Goal: Information Seeking & Learning: Learn about a topic

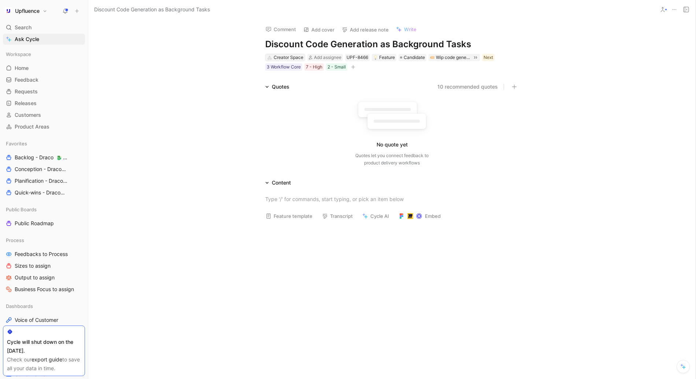
click at [288, 58] on div "Creator Space" at bounding box center [288, 57] width 30 height 7
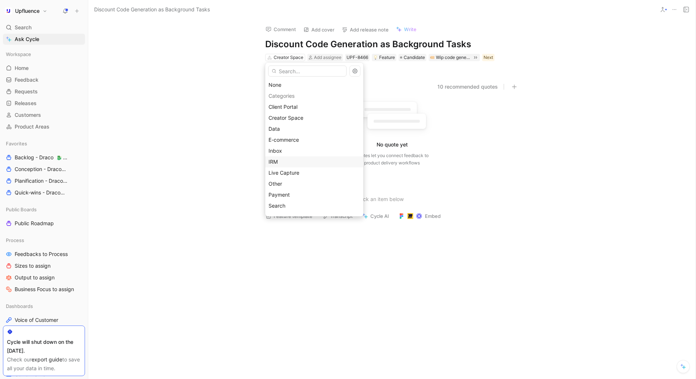
scroll to position [64, 0]
click at [275, 194] on span "Workflow" at bounding box center [279, 197] width 22 height 6
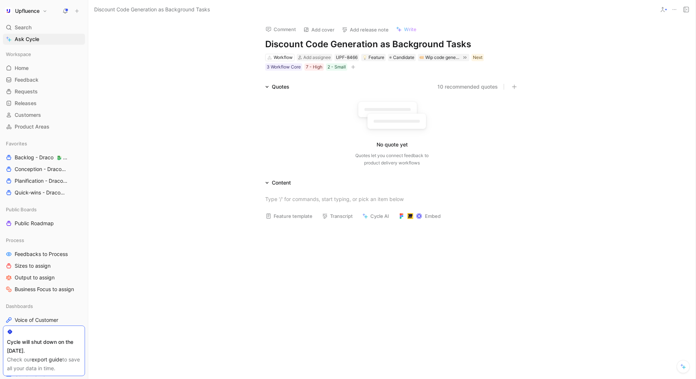
click at [187, 231] on div at bounding box center [391, 283] width 607 height 114
click at [406, 58] on span "Candidate" at bounding box center [403, 57] width 21 height 7
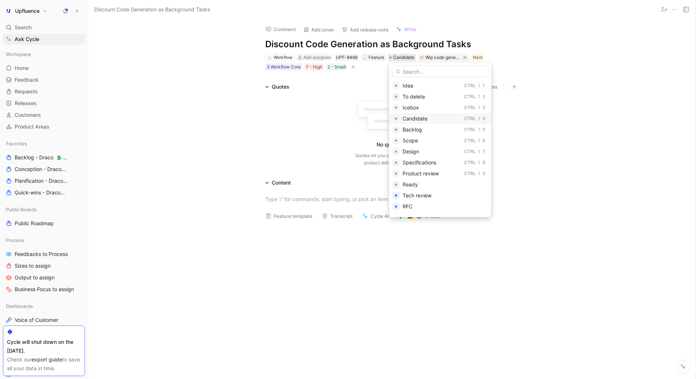
click at [409, 115] on div "Candidate" at bounding box center [431, 118] width 59 height 9
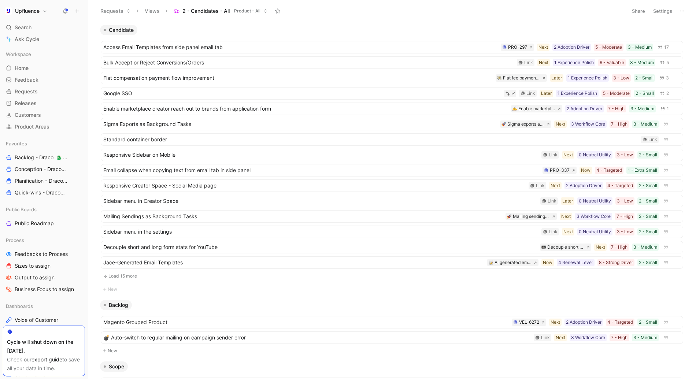
click at [126, 275] on button "Load 15 more" at bounding box center [392, 276] width 582 height 9
click at [149, 126] on span "Sigma Exports as Background Tasks" at bounding box center [300, 124] width 394 height 9
click at [139, 215] on span "Mailing Sendings as Background Tasks" at bounding box center [302, 216] width 399 height 9
click at [660, 10] on button "Settings" at bounding box center [662, 11] width 26 height 10
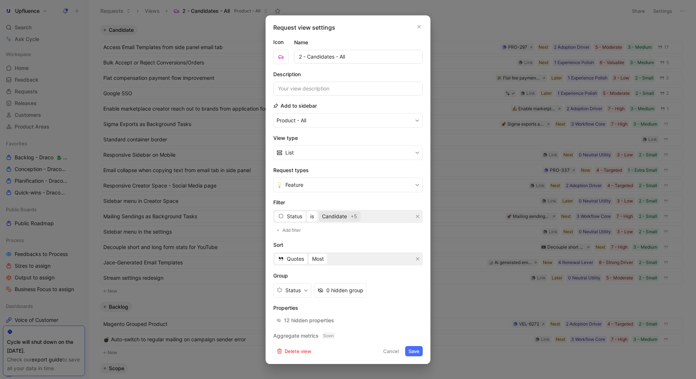
click at [336, 219] on span "Candidate" at bounding box center [334, 216] width 25 height 9
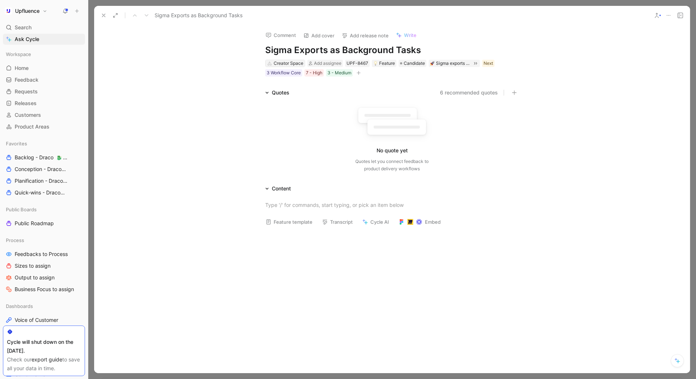
click at [282, 62] on div "Creator Space" at bounding box center [288, 63] width 30 height 7
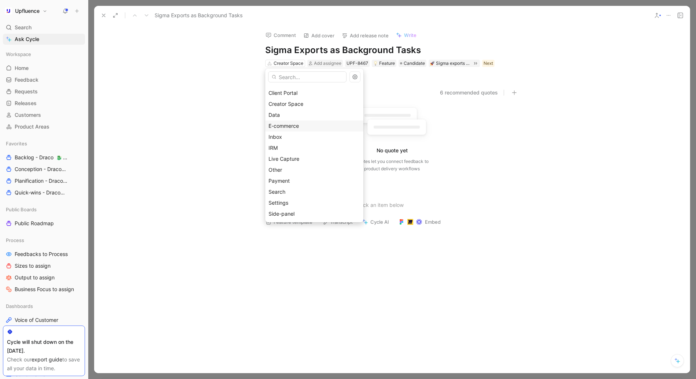
scroll to position [64, 0]
click at [286, 157] on span "Settings" at bounding box center [278, 159] width 20 height 6
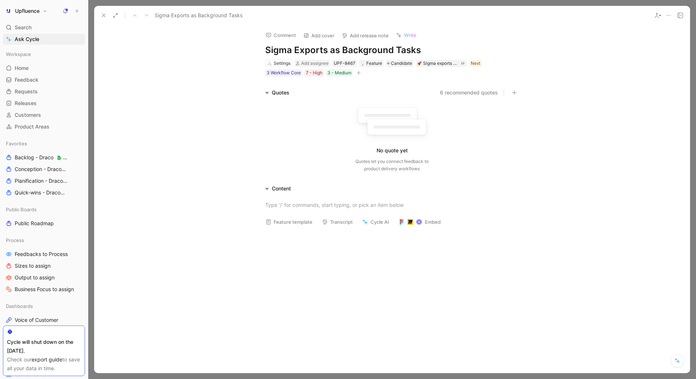
click at [208, 148] on div "Quotes 6 recommended quotes No quote yet Quotes let you connect feedback to pro…" at bounding box center [391, 131] width 595 height 87
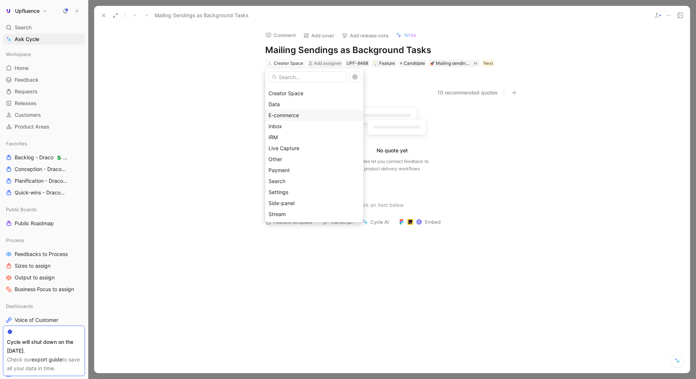
scroll to position [30, 0]
click at [280, 130] on div "Inbox" at bounding box center [314, 126] width 92 height 9
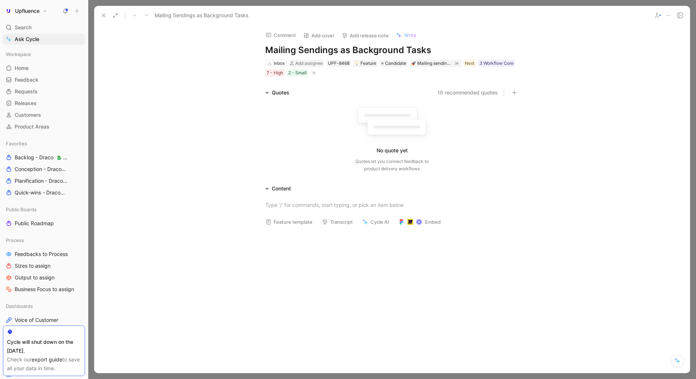
click at [210, 220] on div "Feature template Transcript Cycle AI Embed" at bounding box center [391, 212] width 595 height 39
click at [216, 199] on div at bounding box center [391, 205] width 595 height 24
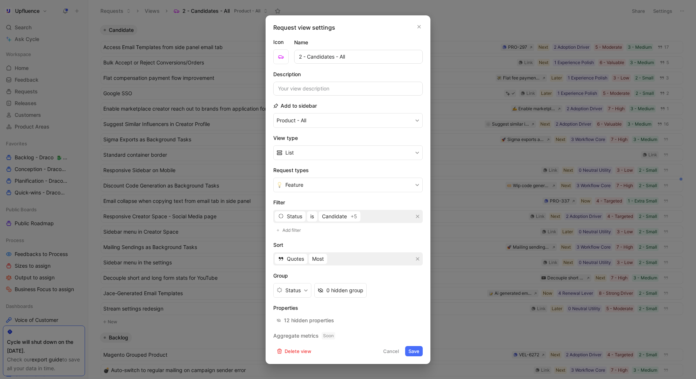
click at [213, 234] on div at bounding box center [348, 189] width 696 height 379
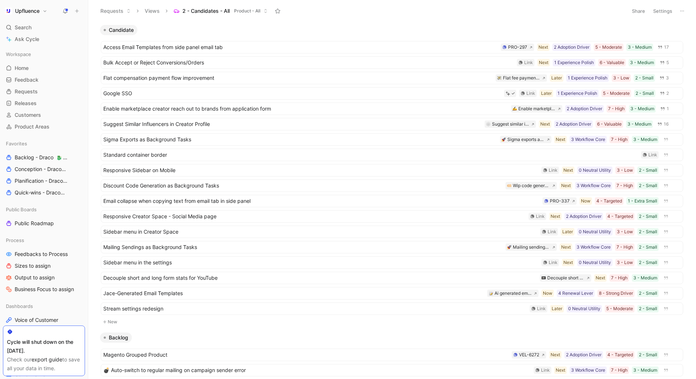
click at [346, 20] on header "Requests Views 2 - Candidates - All Product - All Share Settings" at bounding box center [391, 11] width 607 height 22
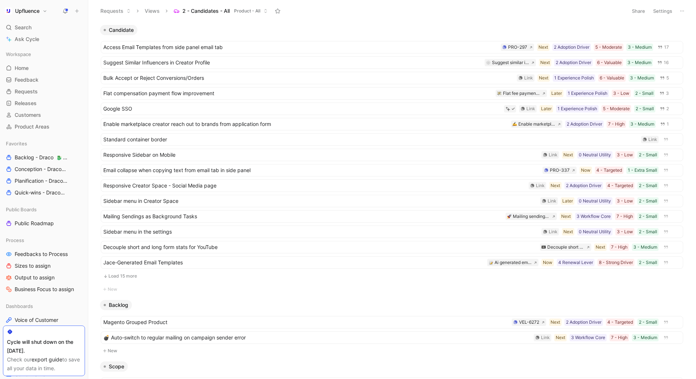
click at [128, 279] on button "Load 15 more" at bounding box center [392, 276] width 582 height 9
click at [334, 16] on div "Requests Views 2 - Candidates - All Product - All" at bounding box center [359, 11] width 527 height 12
click at [327, 30] on div "Candidate" at bounding box center [391, 30] width 589 height 10
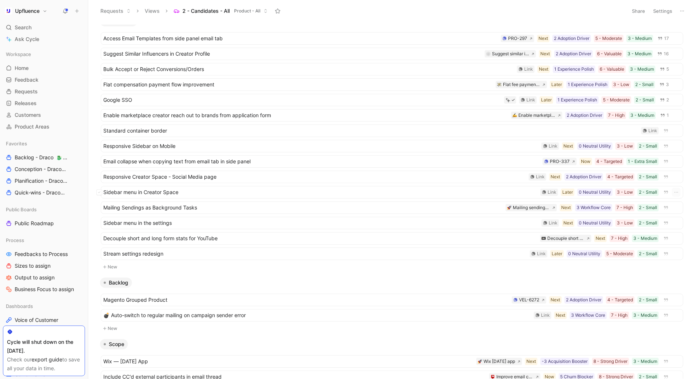
scroll to position [18, 0]
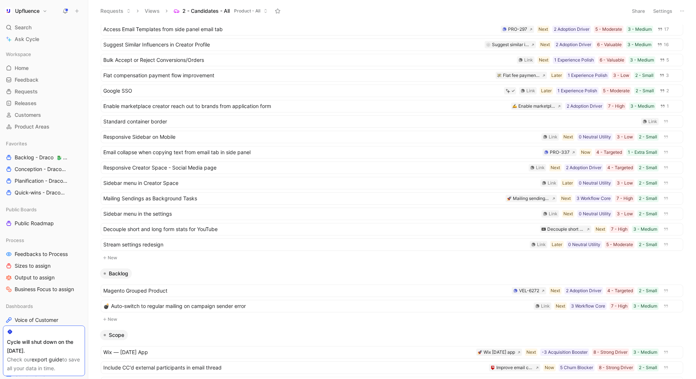
click at [670, 12] on button "Settings" at bounding box center [662, 11] width 26 height 10
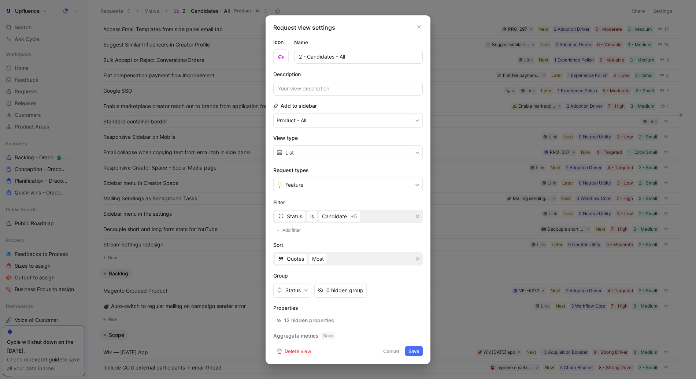
click at [415, 355] on button "Save" at bounding box center [414, 351] width 18 height 10
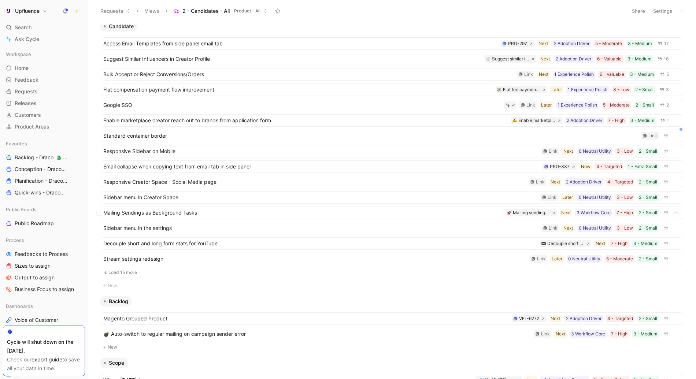
scroll to position [0, 0]
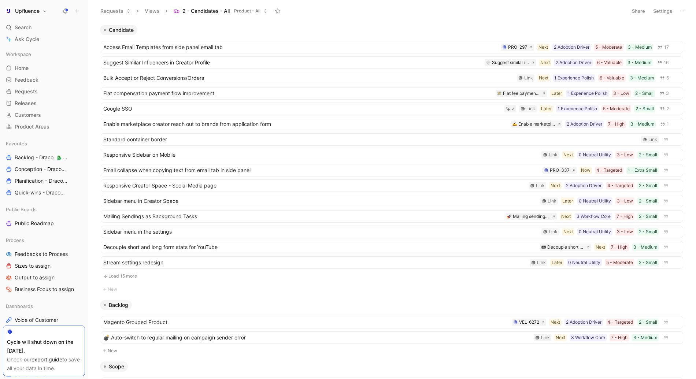
click at [127, 278] on button "Load 15 more" at bounding box center [392, 276] width 582 height 9
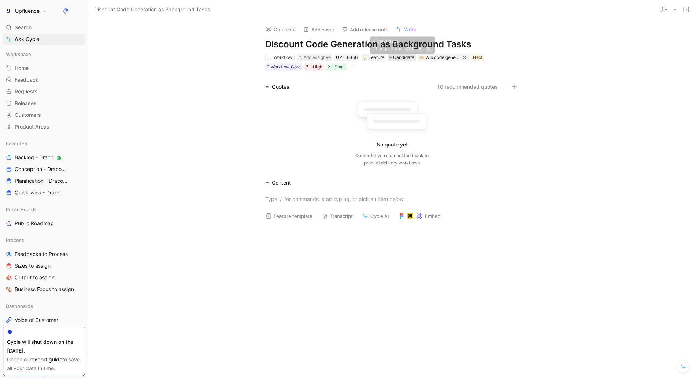
click at [403, 60] on span "Candidate" at bounding box center [403, 57] width 21 height 7
click at [402, 59] on span "Candidate" at bounding box center [403, 57] width 21 height 7
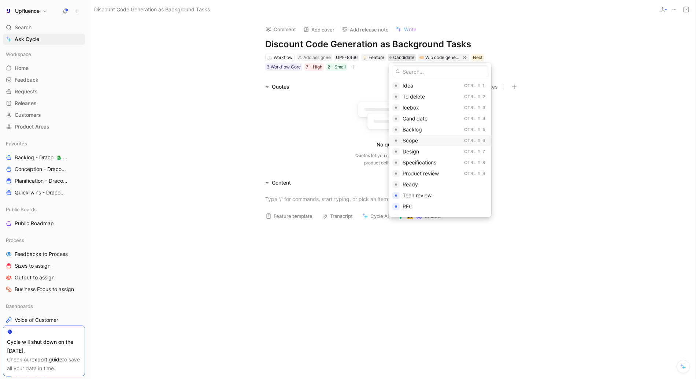
click at [409, 144] on div "Scope" at bounding box center [431, 140] width 59 height 9
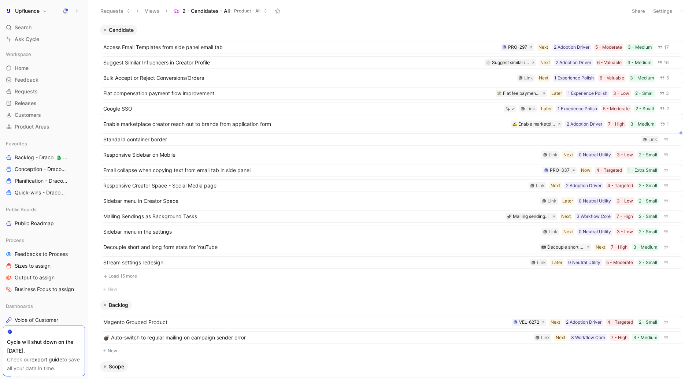
click at [126, 276] on button "Load 15 more" at bounding box center [392, 276] width 582 height 9
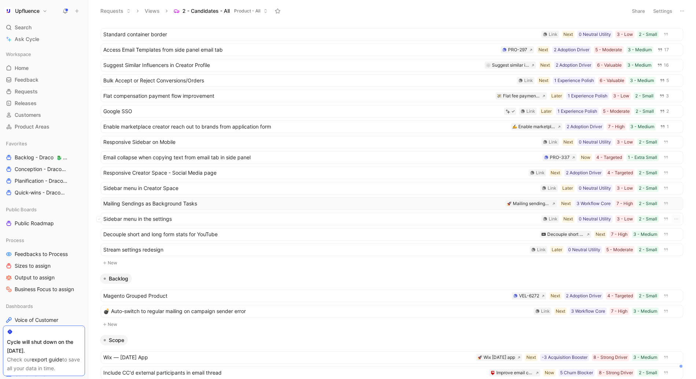
scroll to position [13, 0]
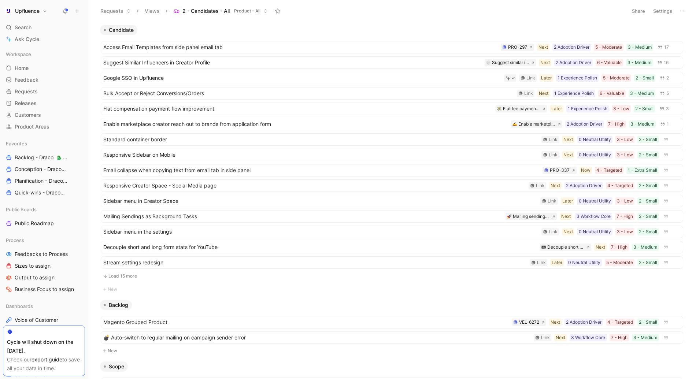
click at [131, 274] on button "Load 15 more" at bounding box center [392, 276] width 582 height 9
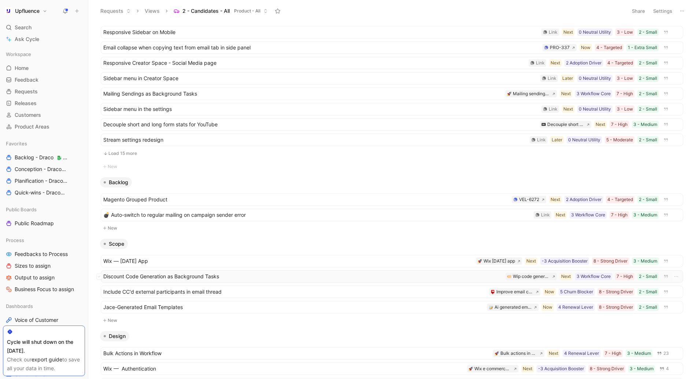
scroll to position [93, 0]
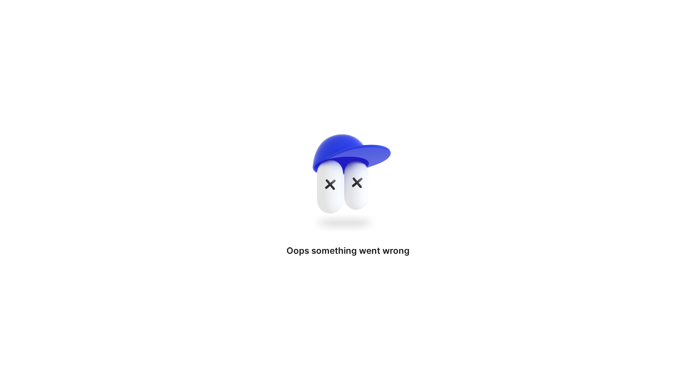
drag, startPoint x: 117, startPoint y: 307, endPoint x: 116, endPoint y: 215, distance: 92.3
click at [226, 122] on div "Oops something went wron g" at bounding box center [348, 189] width 696 height 379
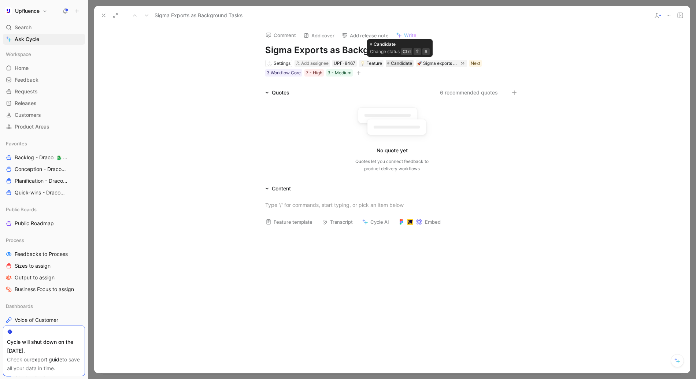
click at [397, 64] on span "Candidate" at bounding box center [401, 63] width 21 height 7
click at [400, 67] on span "Candidate" at bounding box center [401, 63] width 21 height 7
click at [399, 63] on span "Candidate" at bounding box center [401, 63] width 21 height 7
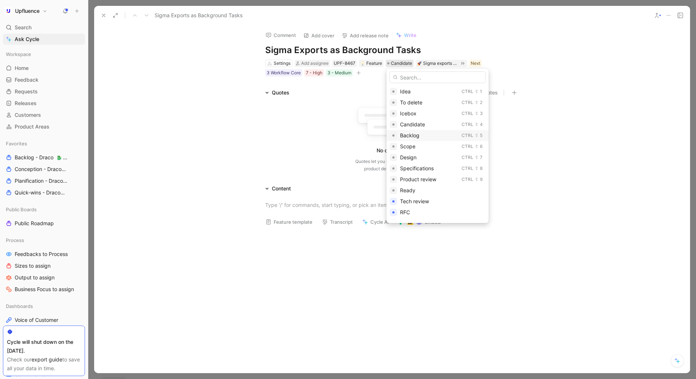
click at [406, 136] on span "Backlog" at bounding box center [409, 135] width 19 height 6
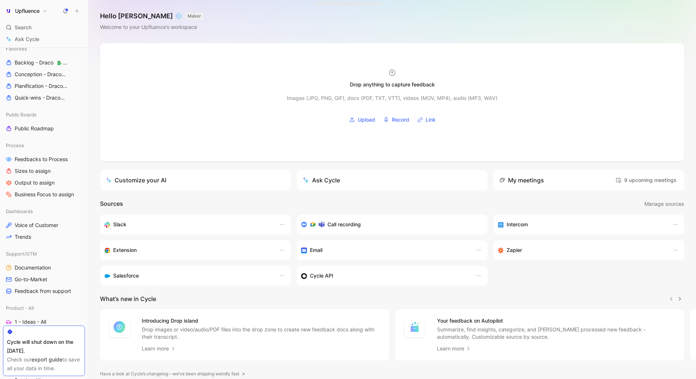
scroll to position [143, 0]
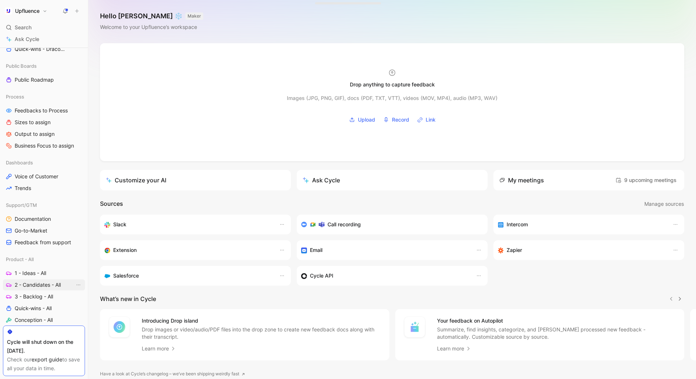
click at [34, 288] on span "2 - Candidates - All" at bounding box center [38, 284] width 46 height 7
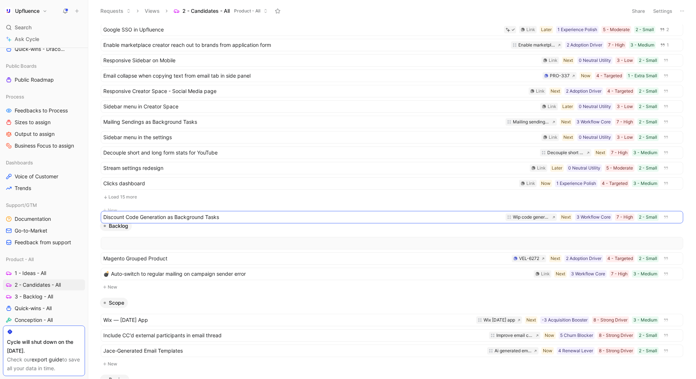
scroll to position [94, 0]
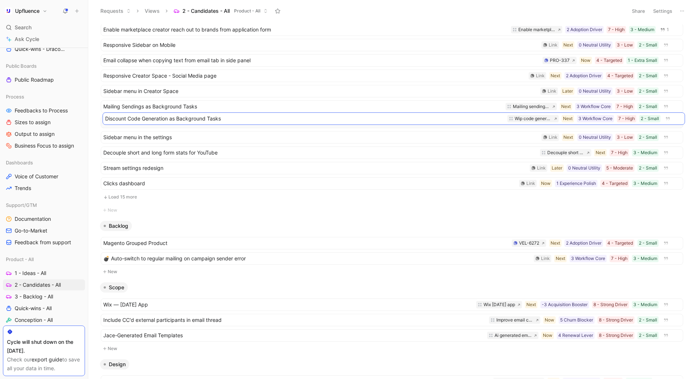
drag, startPoint x: 134, startPoint y: 245, endPoint x: 135, endPoint y: 120, distance: 124.5
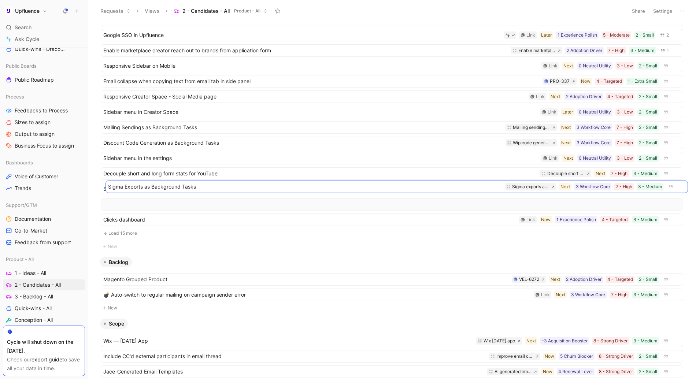
scroll to position [89, 0]
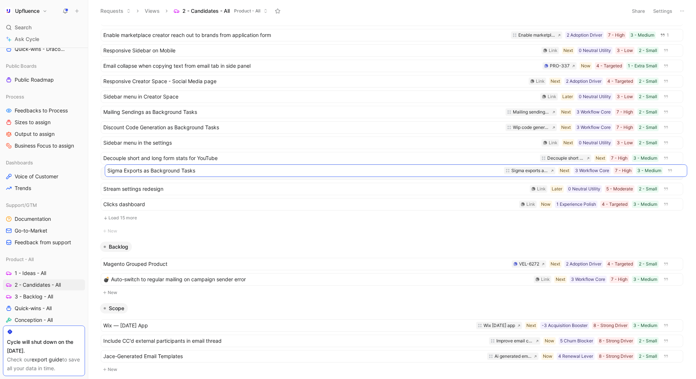
drag, startPoint x: 123, startPoint y: 280, endPoint x: 127, endPoint y: 171, distance: 108.8
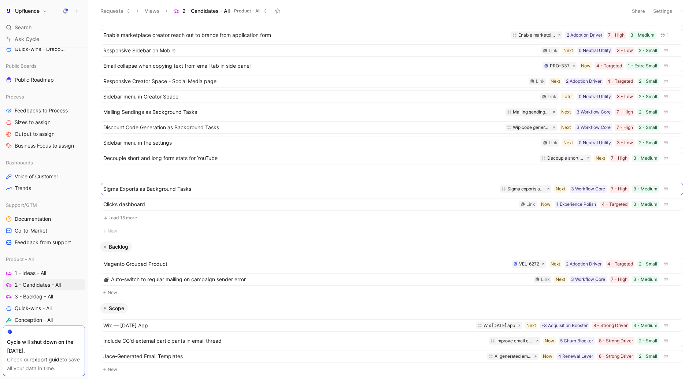
scroll to position [74, 0]
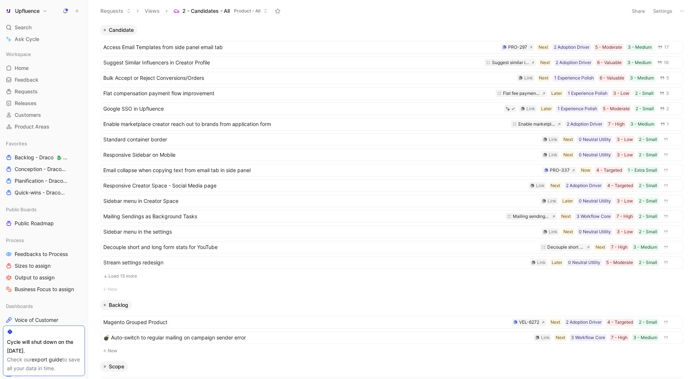
click at [131, 276] on button "Load 15 more" at bounding box center [392, 276] width 582 height 9
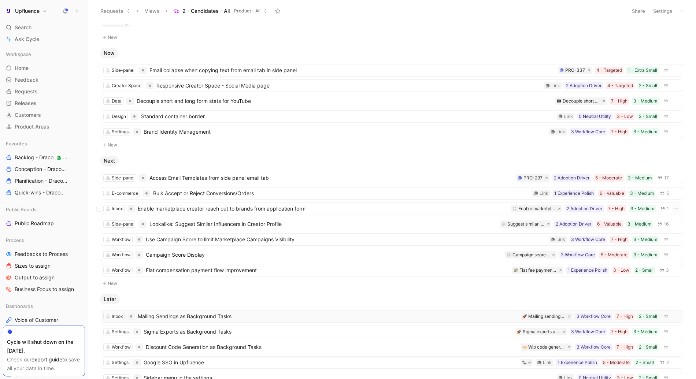
scroll to position [7, 0]
